Goal: Task Accomplishment & Management: Complete application form

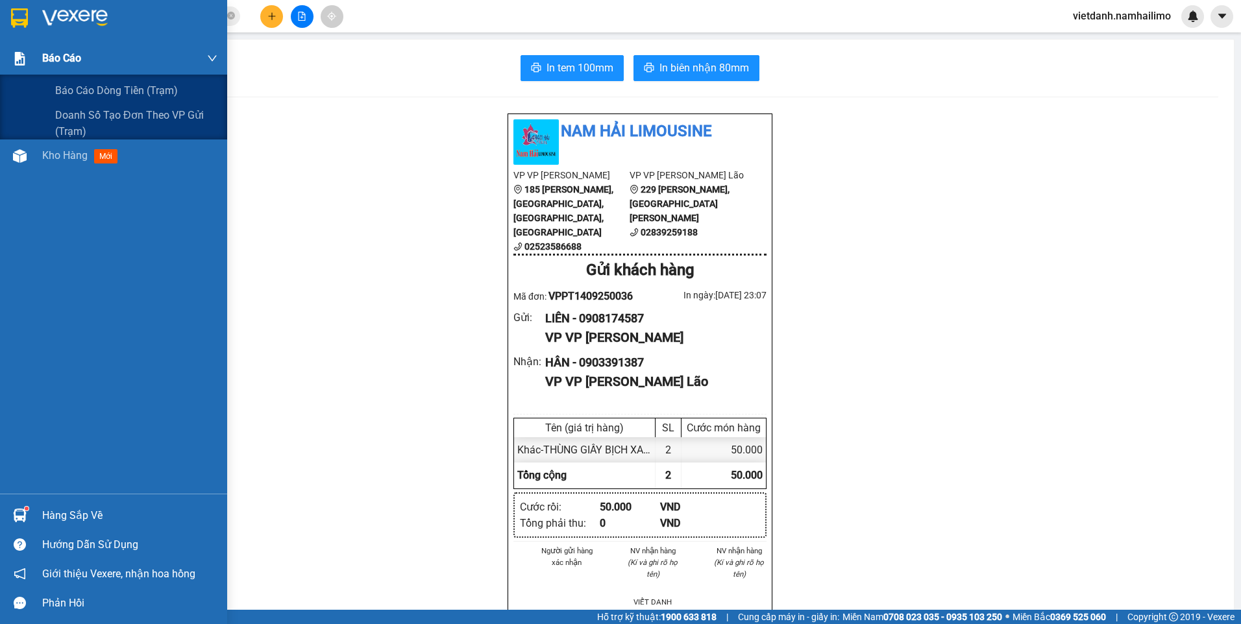
click at [79, 50] on span "Báo cáo" at bounding box center [61, 58] width 39 height 16
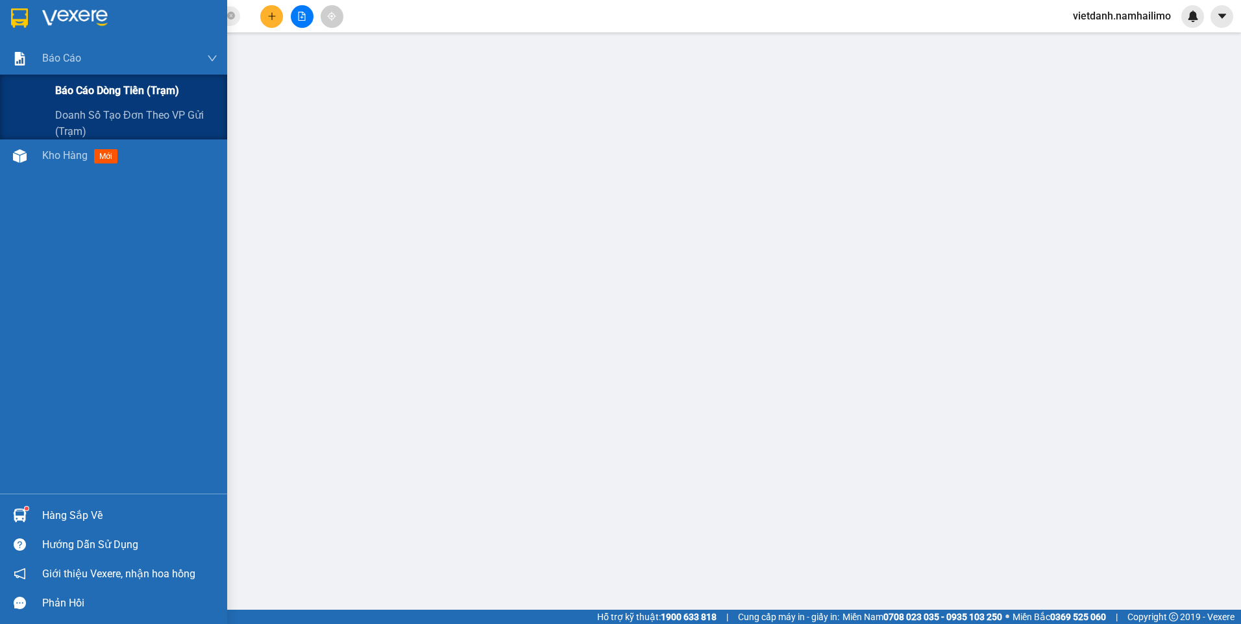
click at [95, 86] on span "Báo cáo dòng tiền (trạm)" at bounding box center [117, 90] width 124 height 16
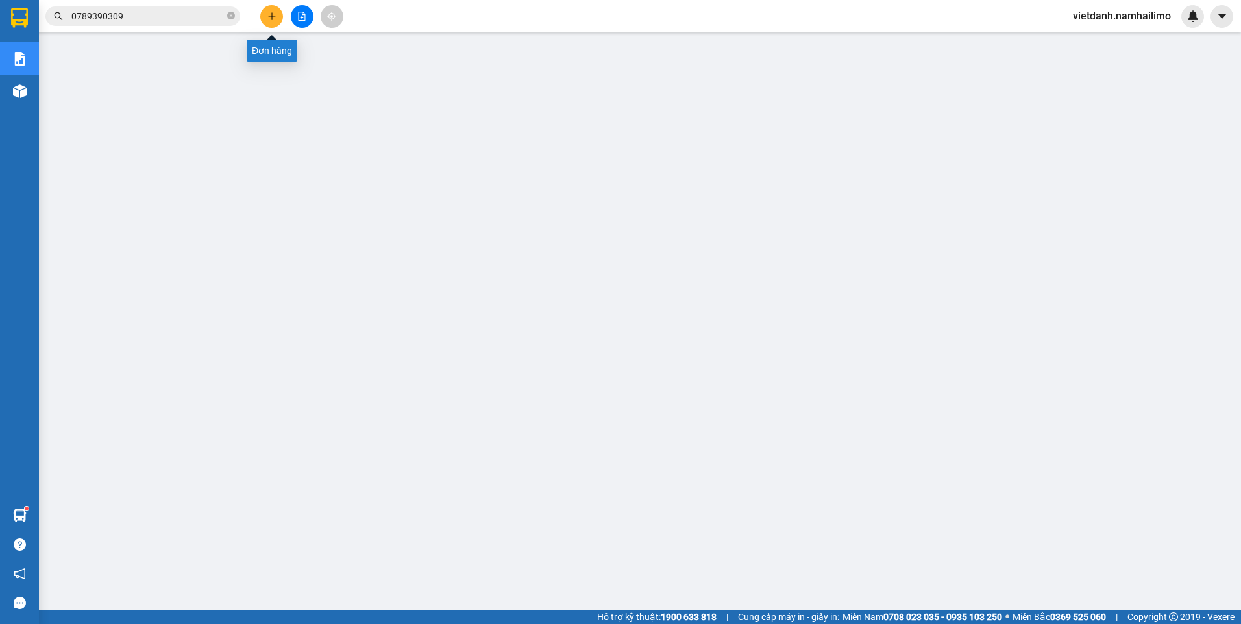
click at [277, 8] on button at bounding box center [271, 16] width 23 height 23
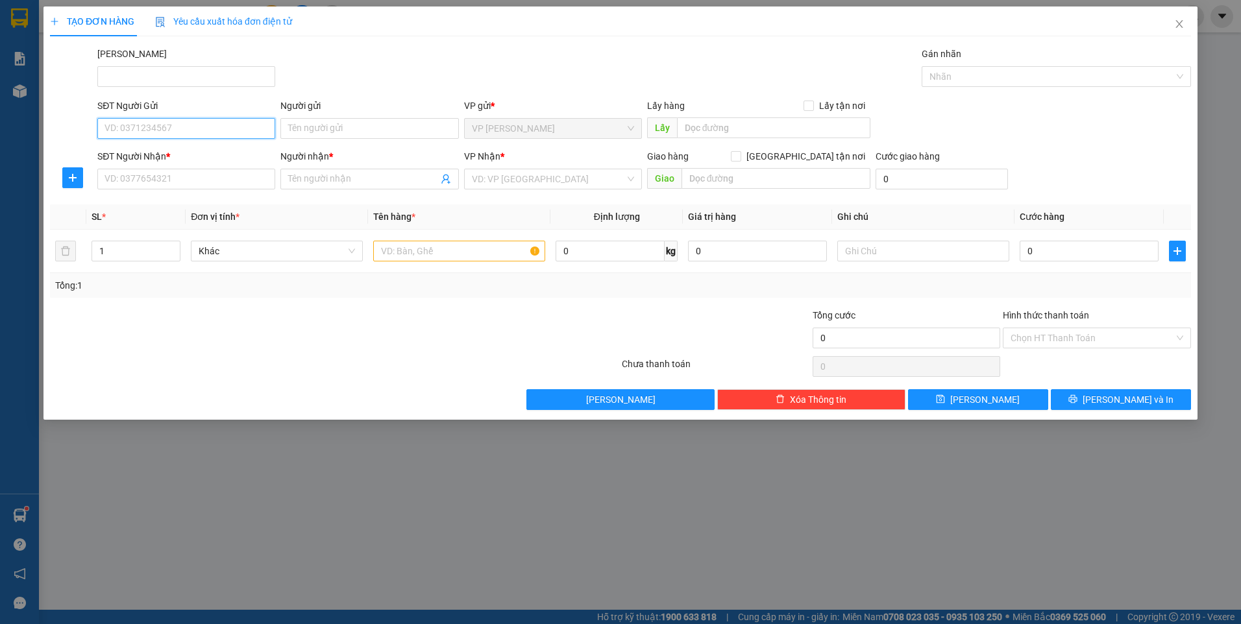
click at [232, 128] on input "SĐT Người Gửi" at bounding box center [186, 128] width 178 height 21
click at [329, 128] on input "Người gửi" at bounding box center [369, 128] width 178 height 21
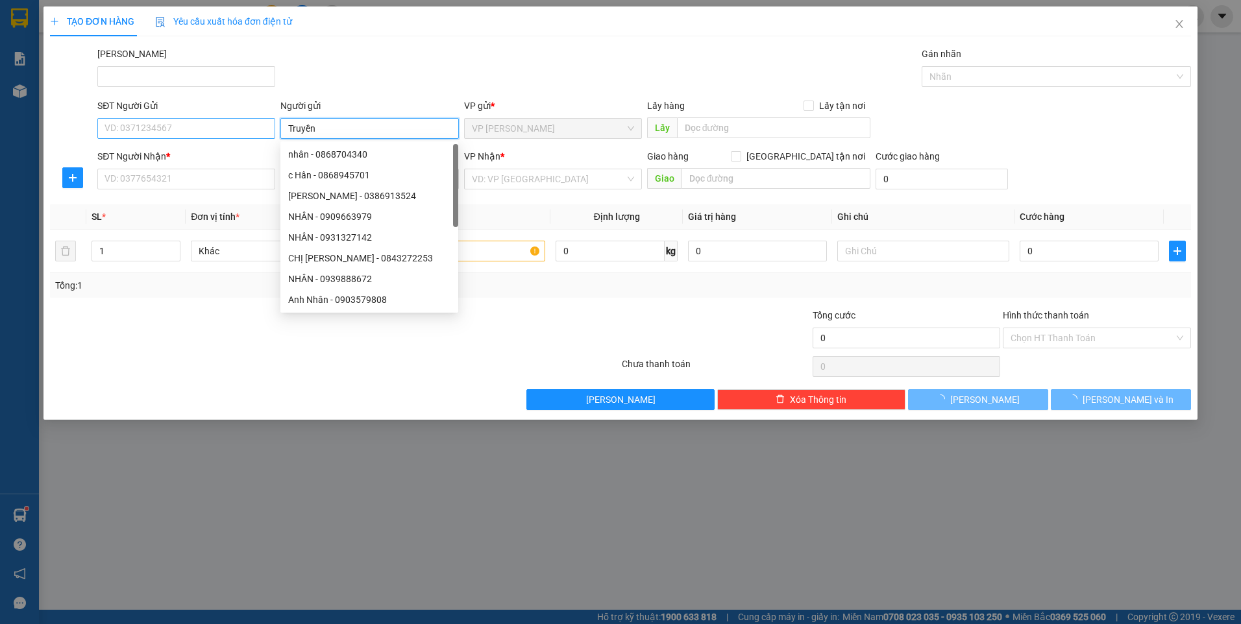
type input "Truyền"
click at [229, 123] on input "SĐT Người Gửi" at bounding box center [186, 128] width 178 height 21
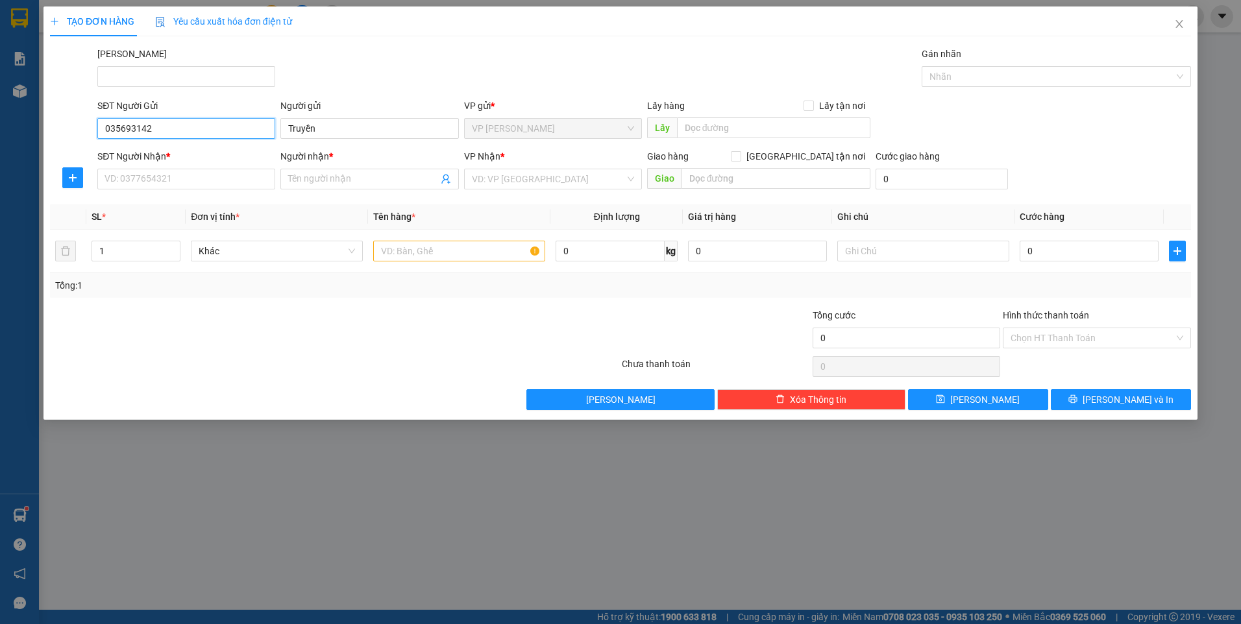
type input "0356931424"
click at [224, 156] on div "0356931424 - TRUYỀN" at bounding box center [186, 154] width 162 height 14
type input "TRUYỀN"
type input "0976828663"
type input "Huyền"
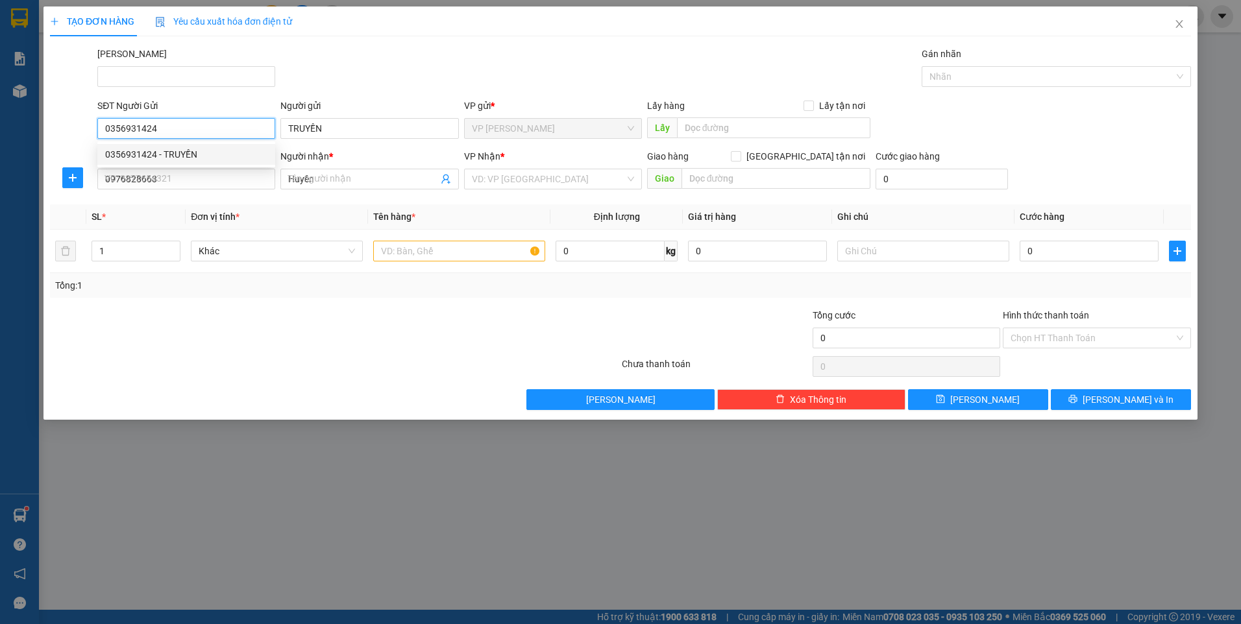
type input "30.000"
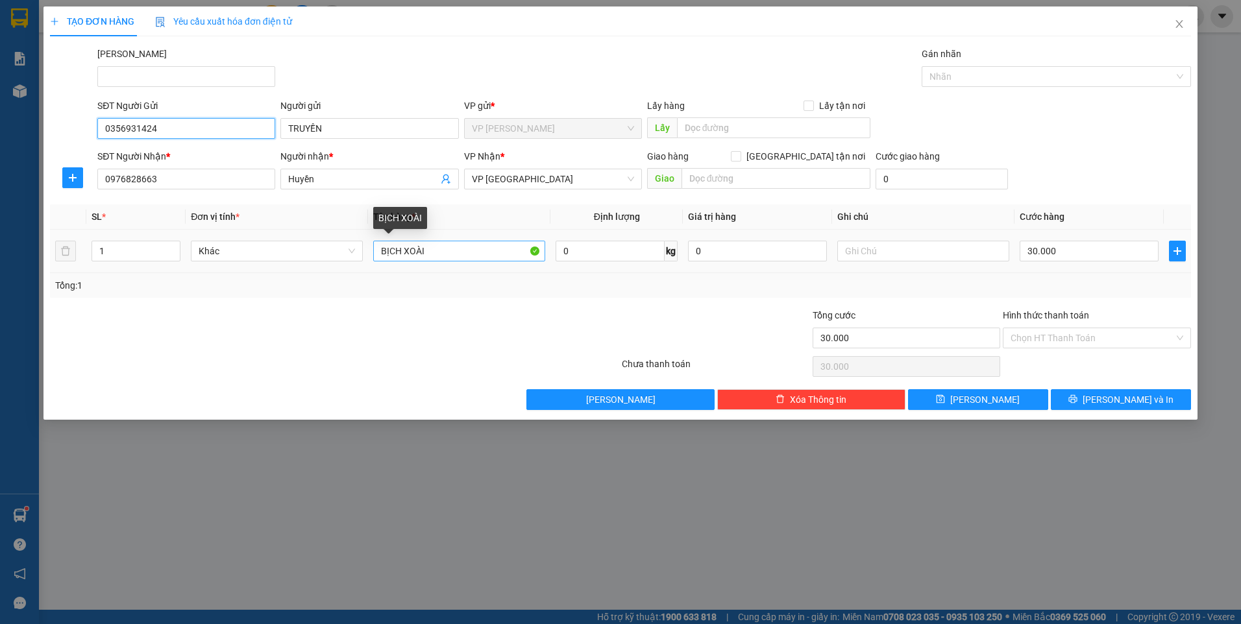
type input "0356931424"
click at [478, 259] on input "BỊCH XOÀI" at bounding box center [459, 251] width 172 height 21
click at [477, 259] on input "BỊCH XOÀI" at bounding box center [459, 251] width 172 height 21
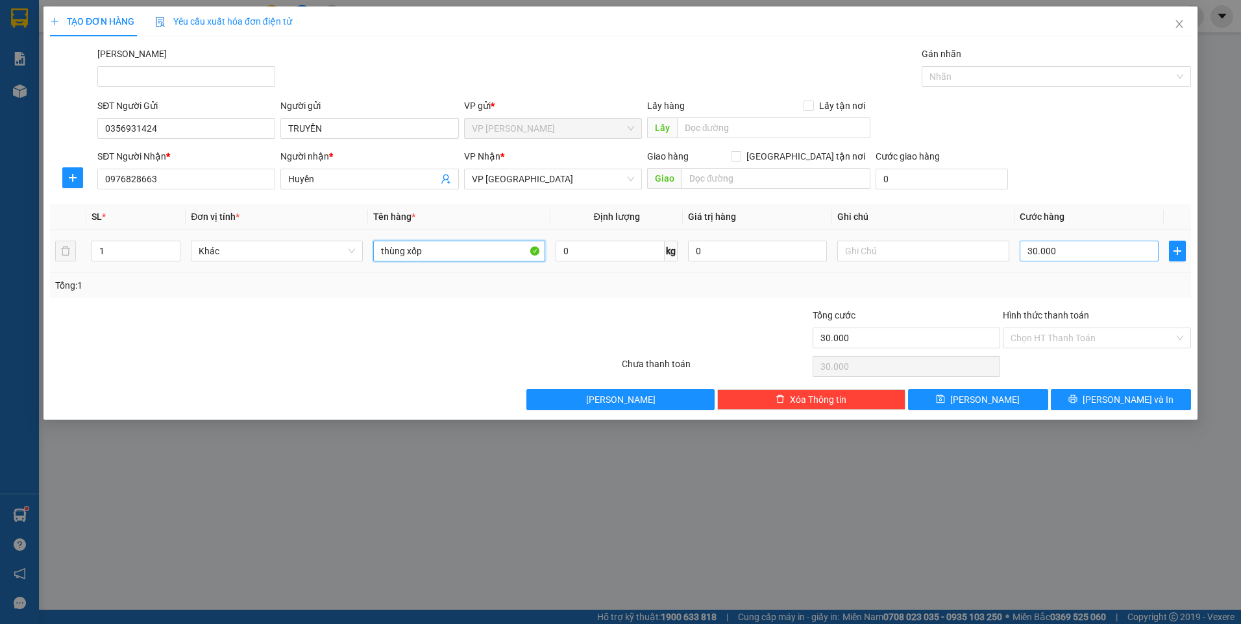
type input "thùng xốp"
click at [1049, 251] on input "30.000" at bounding box center [1089, 251] width 139 height 21
type input "4"
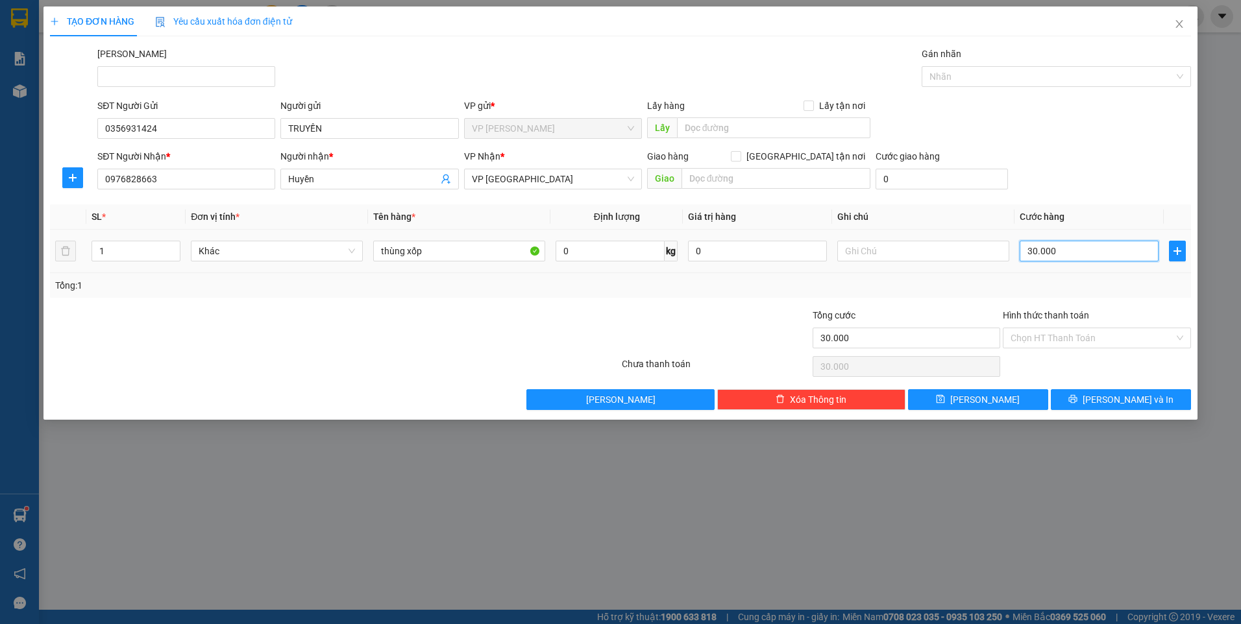
type input "4"
type input "40"
type input "40.000"
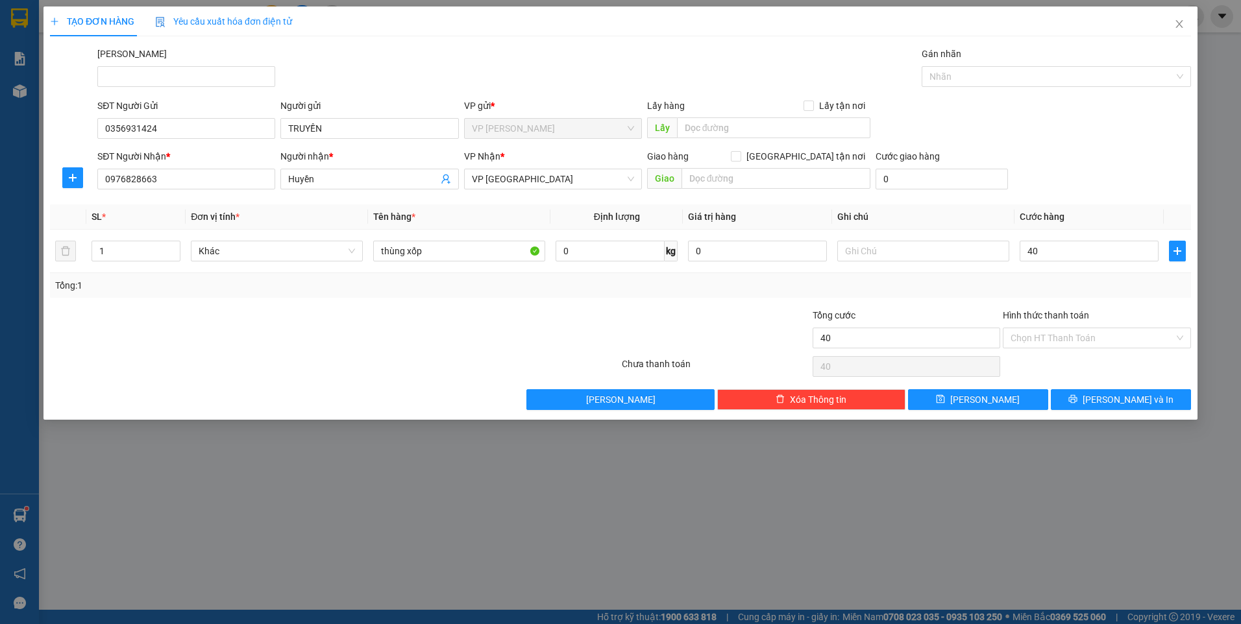
type input "40.000"
click at [1059, 329] on div "Hình thức thanh toán Chọn HT Thanh Toán" at bounding box center [1097, 330] width 188 height 45
drag, startPoint x: 1059, startPoint y: 329, endPoint x: 1065, endPoint y: 337, distance: 9.4
click at [1064, 337] on input "Hình thức thanh toán" at bounding box center [1093, 337] width 164 height 19
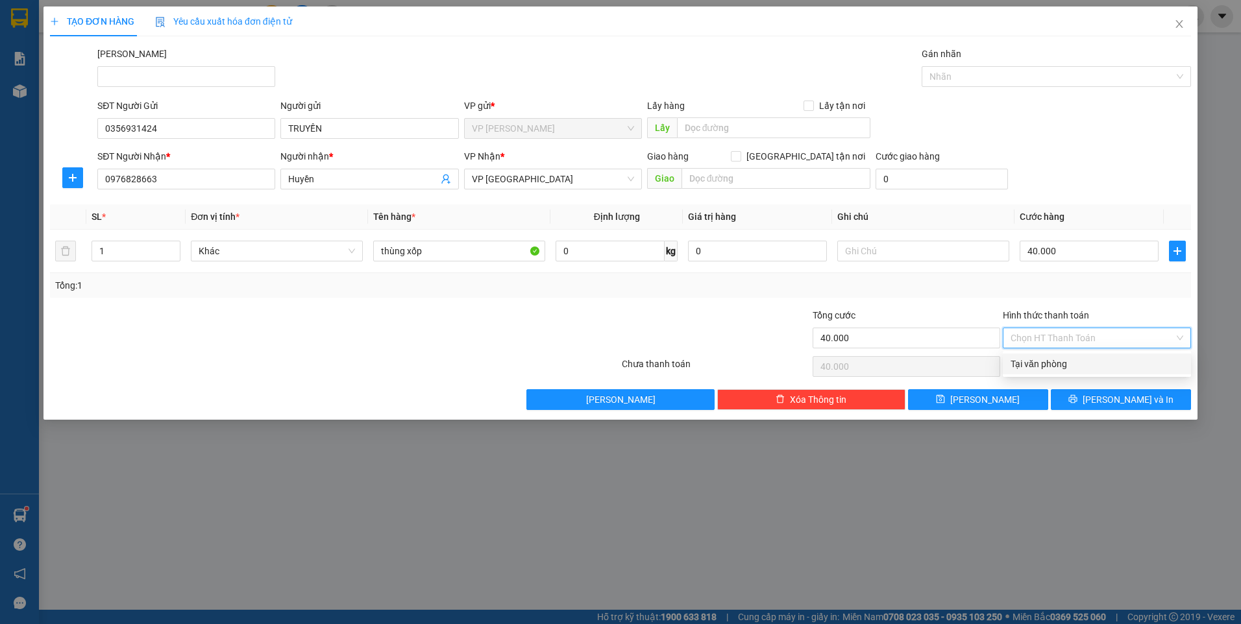
click at [1063, 364] on div "Tại văn phòng" at bounding box center [1097, 364] width 173 height 14
type input "0"
click at [312, 257] on span "Khác" at bounding box center [277, 250] width 156 height 19
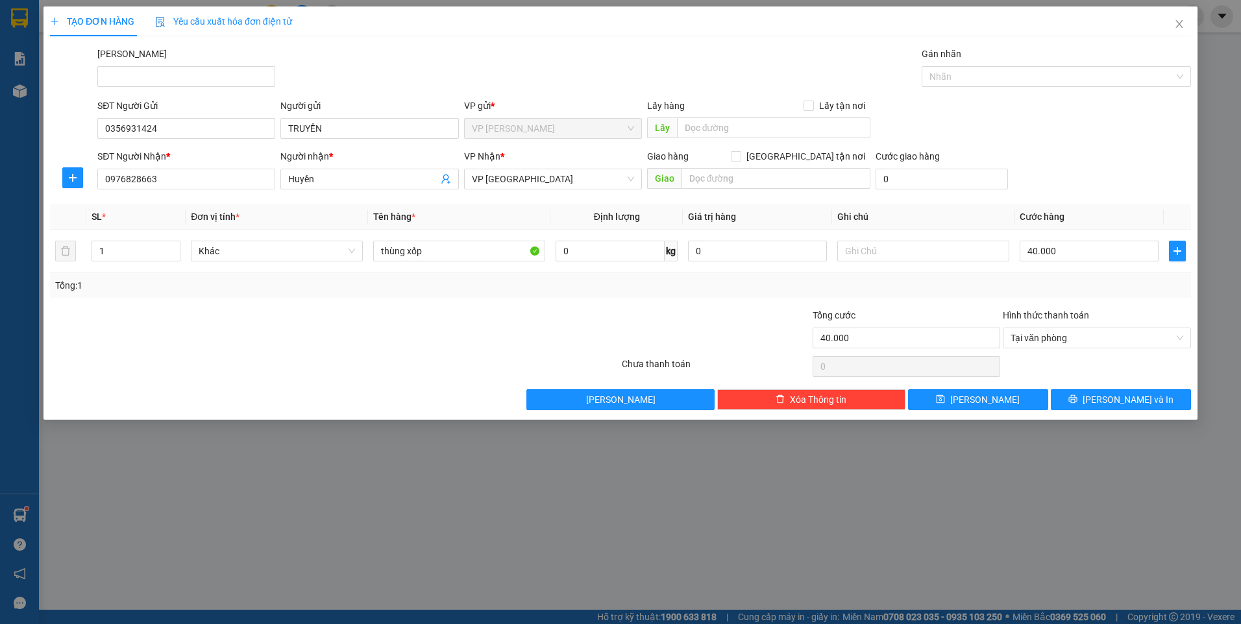
click at [288, 365] on div at bounding box center [335, 367] width 572 height 26
click at [1119, 406] on span "[PERSON_NAME] và In" at bounding box center [1128, 400] width 91 height 14
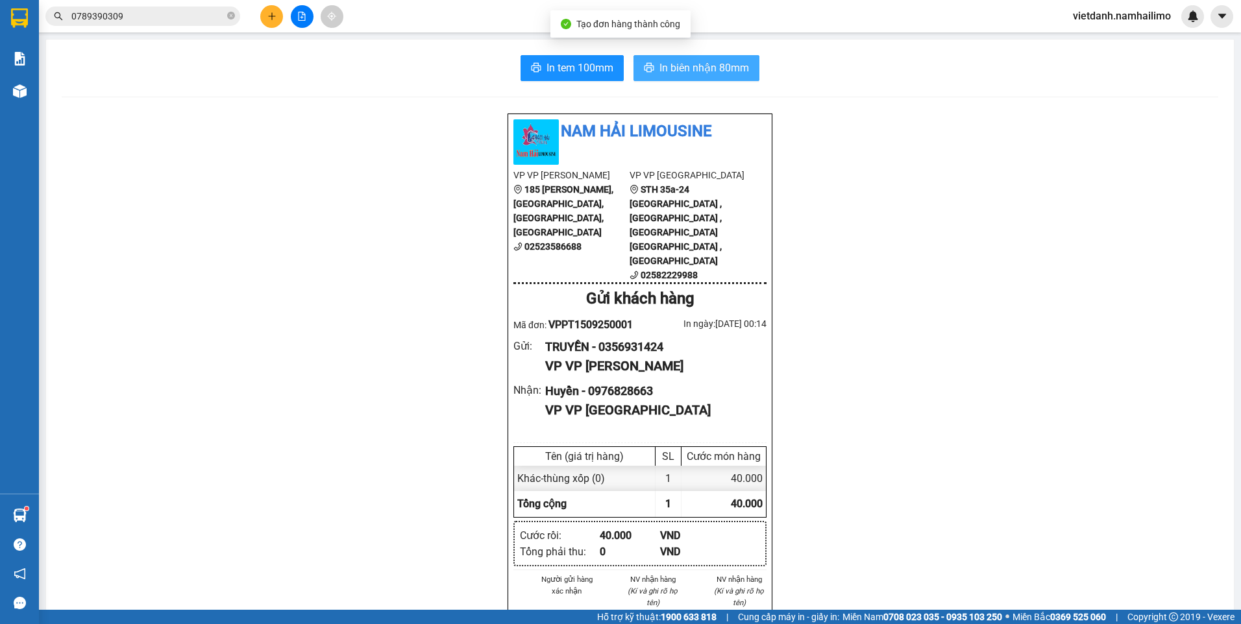
click at [719, 66] on span "In biên nhận 80mm" at bounding box center [705, 68] width 90 height 16
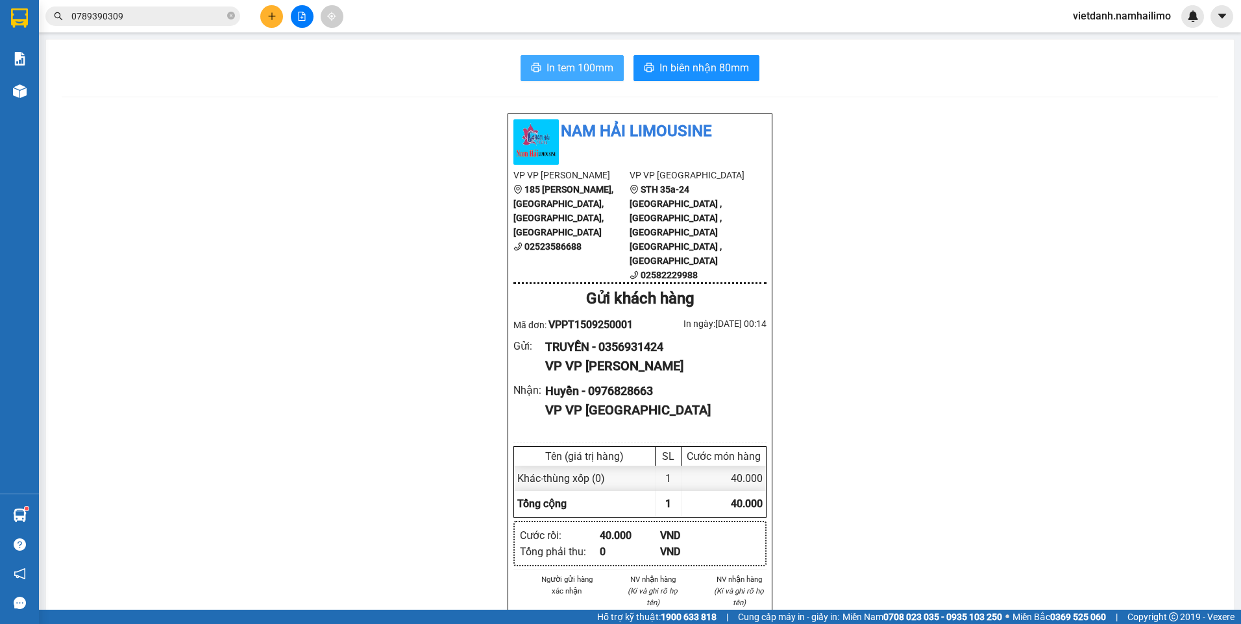
click at [590, 79] on button "In tem 100mm" at bounding box center [572, 68] width 103 height 26
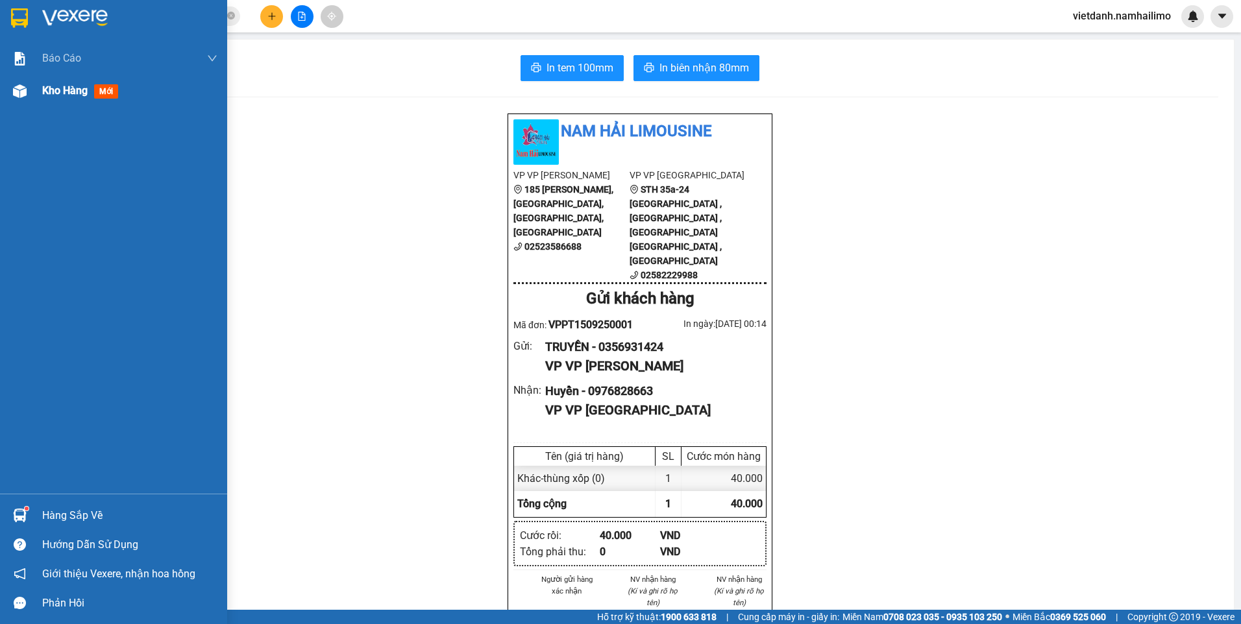
click at [43, 105] on div "Kho hàng mới" at bounding box center [129, 91] width 175 height 32
